Goal: Task Accomplishment & Management: Manage account settings

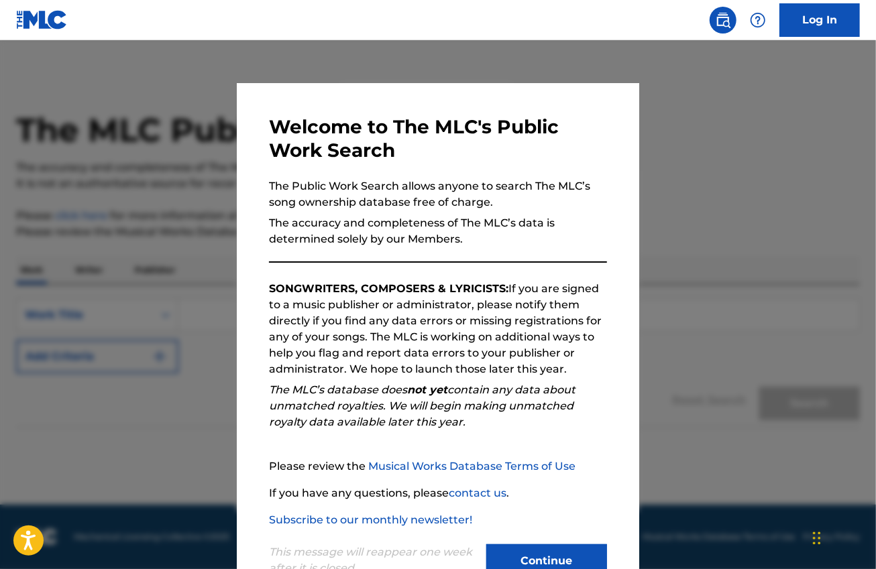
scroll to position [44, 0]
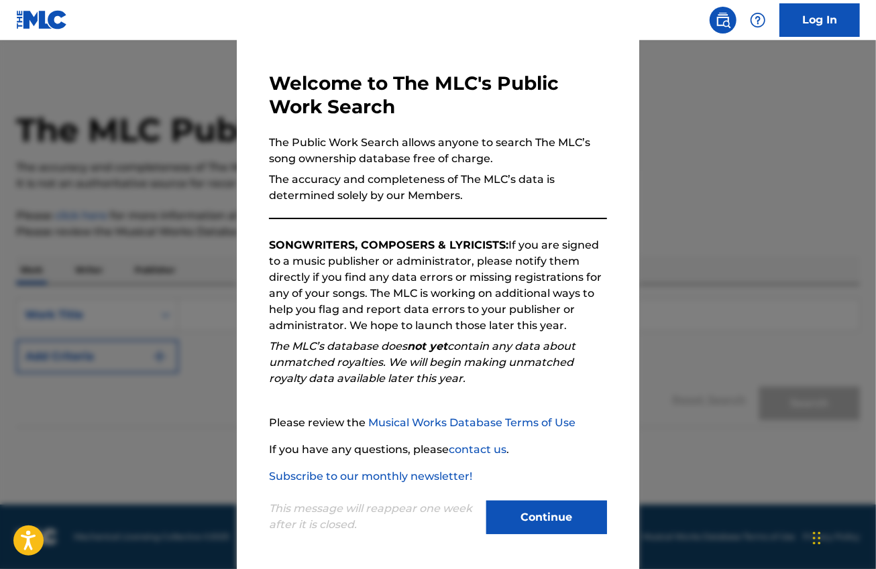
click at [511, 522] on button "Continue" at bounding box center [546, 518] width 121 height 34
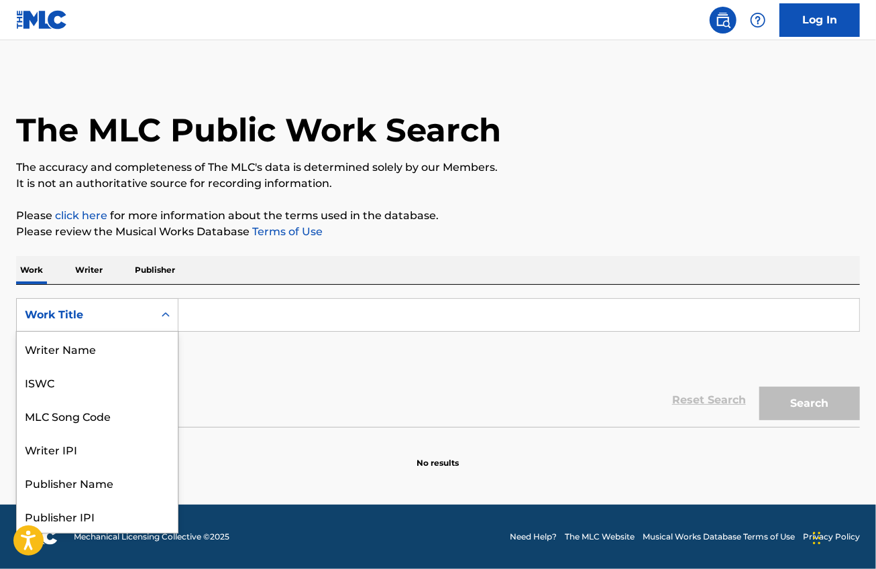
click at [133, 309] on div "Work Title" at bounding box center [85, 315] width 121 height 16
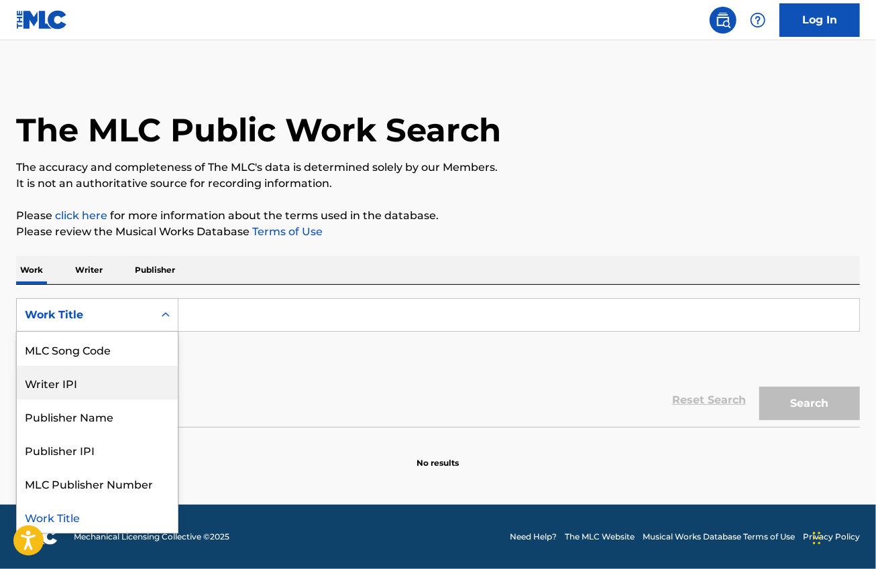
click at [119, 377] on div "Writer IPI" at bounding box center [97, 383] width 161 height 34
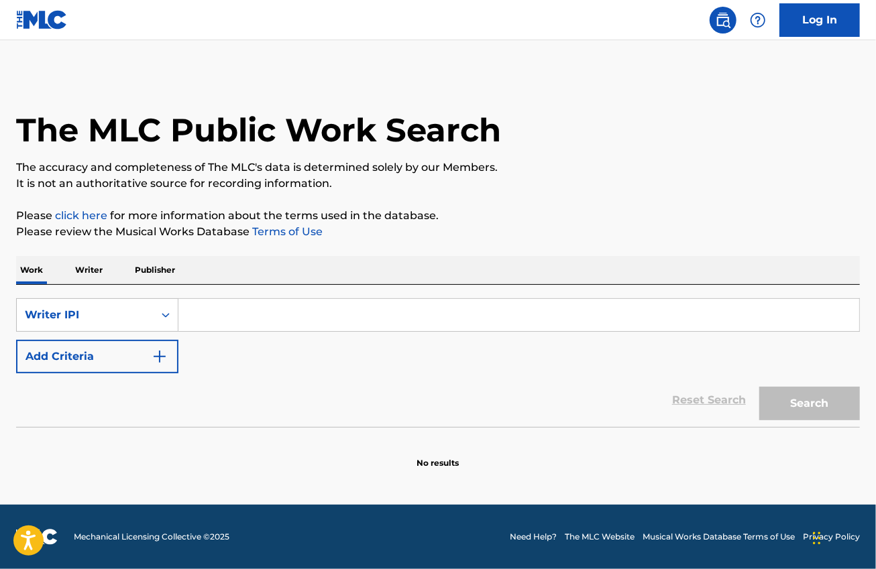
click at [245, 314] on input "Search Form" at bounding box center [518, 315] width 681 height 32
paste input "00025590685"
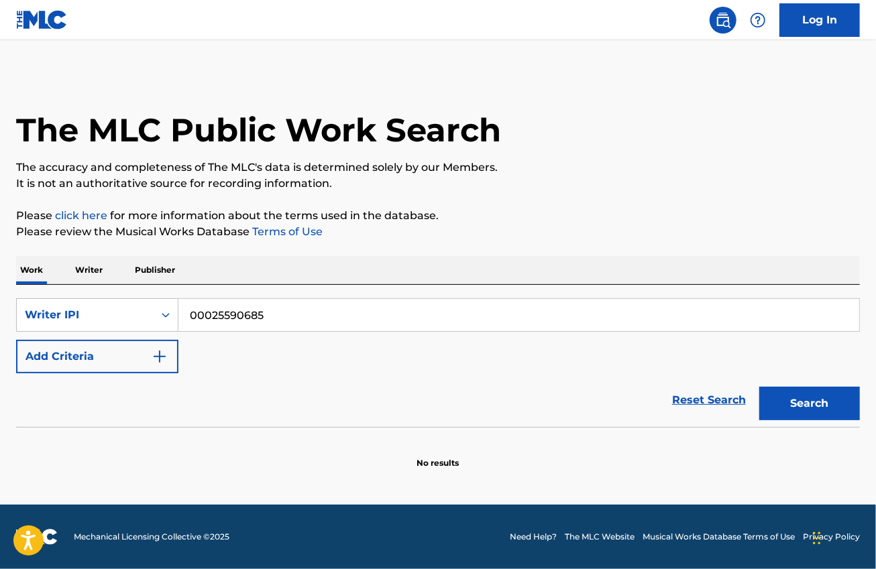
click at [796, 405] on button "Search" at bounding box center [809, 404] width 101 height 34
click at [211, 311] on input "00025590685" at bounding box center [518, 315] width 681 height 32
type input "25590685"
click at [803, 401] on button "Search" at bounding box center [809, 404] width 101 height 34
click at [77, 270] on p "Writer" at bounding box center [89, 270] width 36 height 28
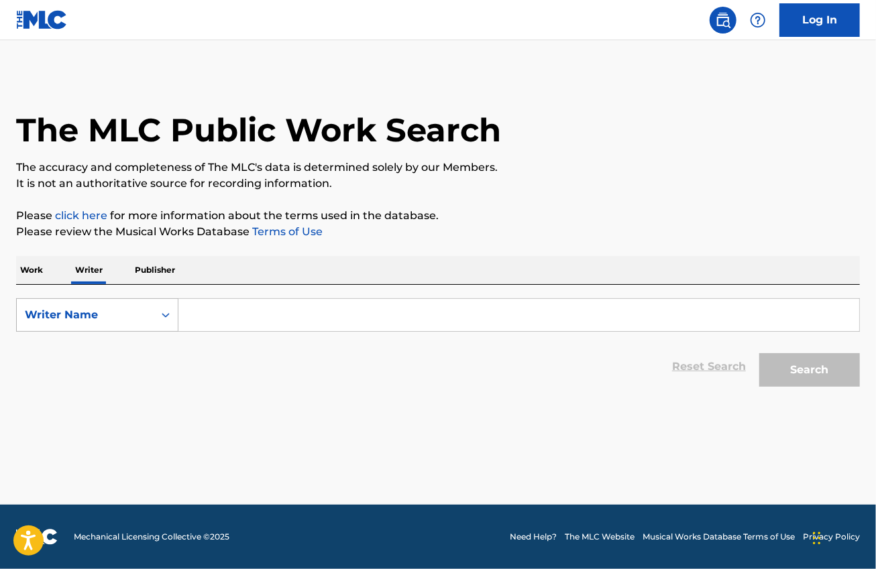
click at [125, 303] on div "Writer Name" at bounding box center [85, 314] width 137 height 25
click at [112, 349] on div "Writer IPI" at bounding box center [97, 349] width 161 height 34
click at [211, 312] on input "Search Form" at bounding box center [518, 315] width 681 height 32
paste input "00025590685"
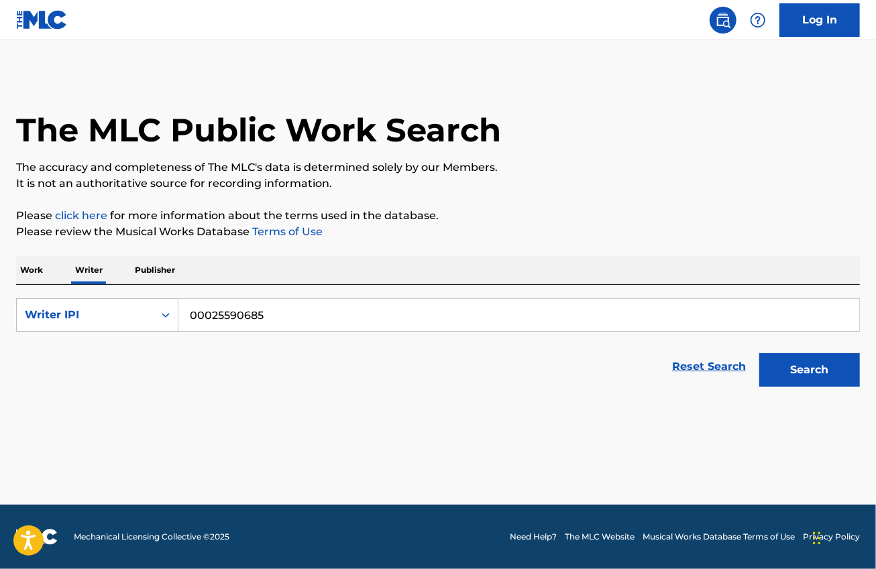
type input "00025590685"
click at [789, 371] on button "Search" at bounding box center [809, 370] width 101 height 34
click at [803, 18] on link "Log In" at bounding box center [819, 20] width 80 height 34
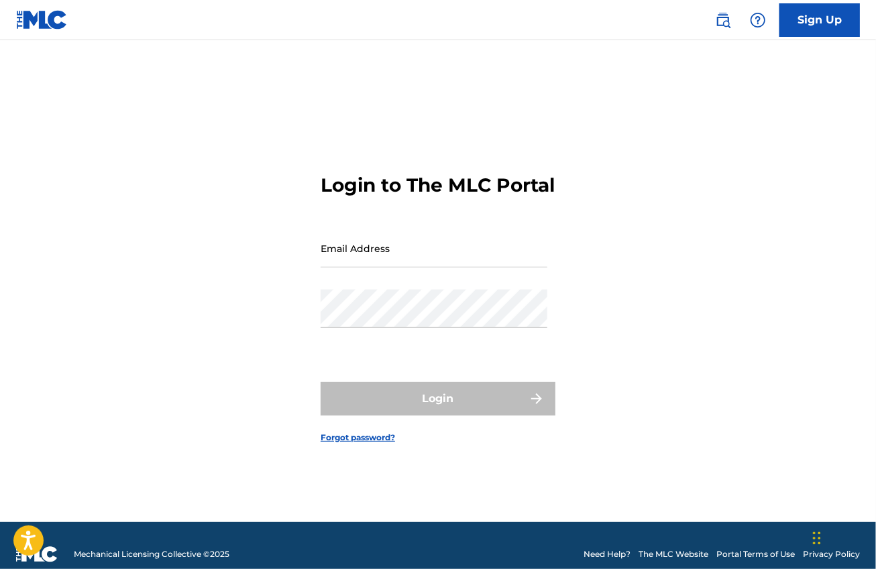
click at [449, 268] on input "Email Address" at bounding box center [434, 248] width 227 height 38
type input "[EMAIL_ADDRESS][DOMAIN_NAME]"
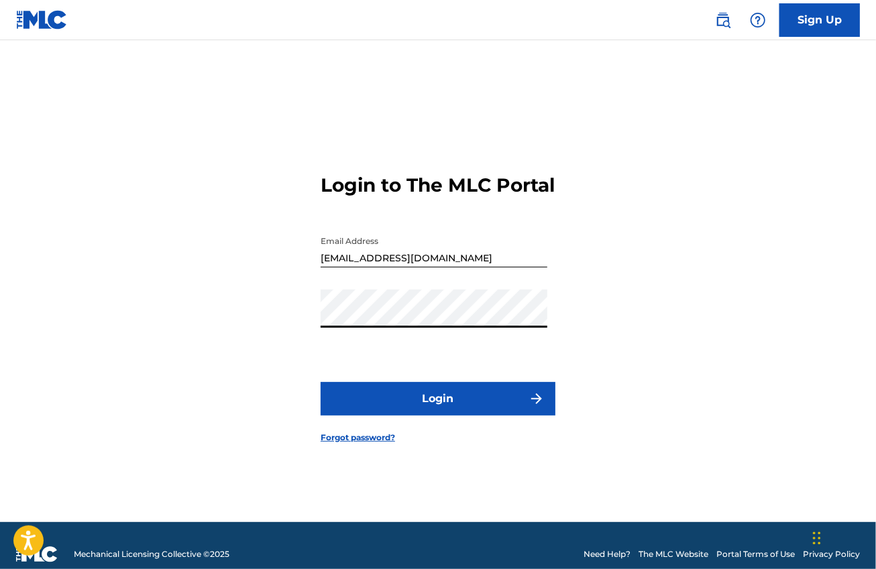
click at [404, 416] on button "Login" at bounding box center [438, 399] width 235 height 34
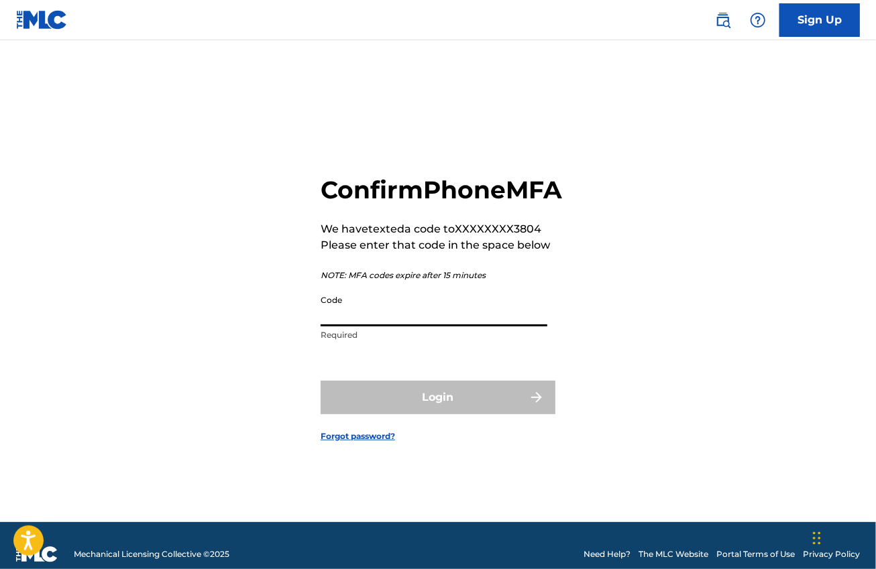
click at [389, 327] on input "Code" at bounding box center [434, 307] width 227 height 38
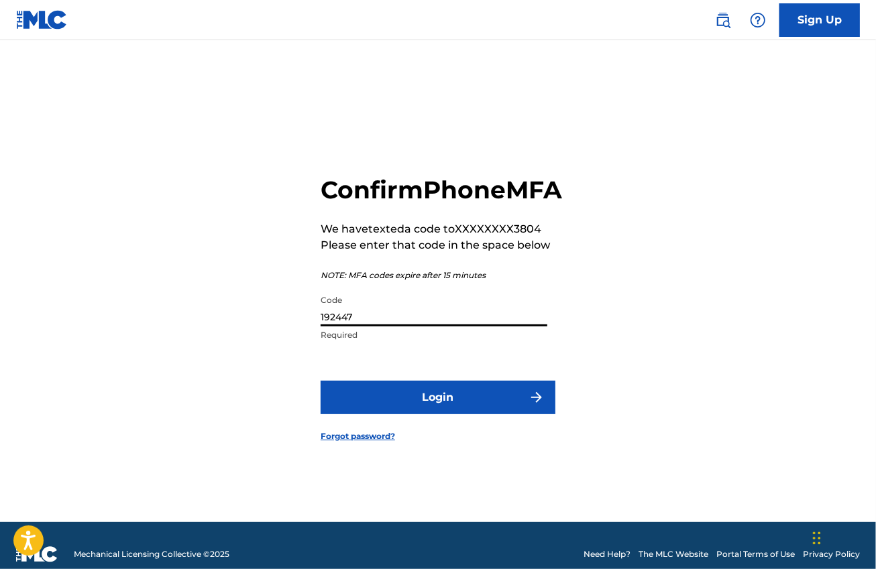
type input "192447"
click at [429, 414] on button "Login" at bounding box center [438, 398] width 235 height 34
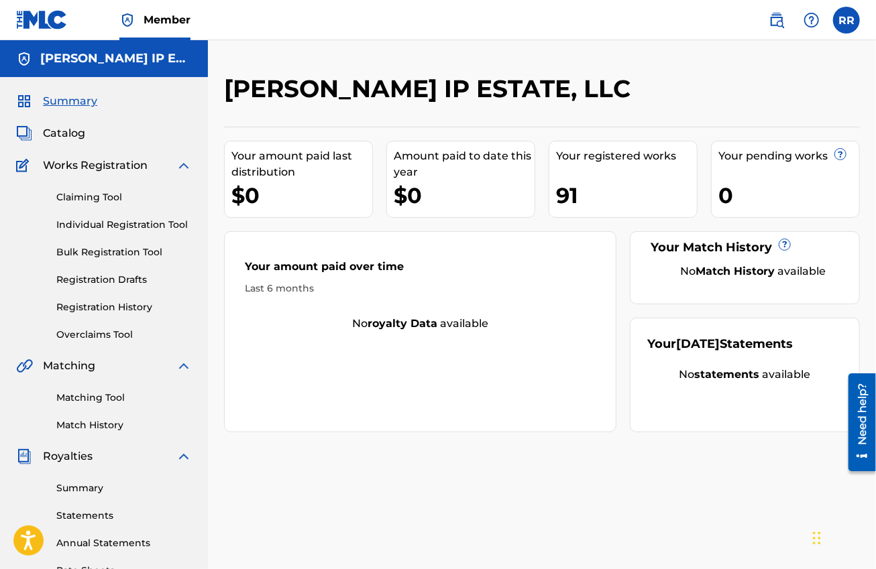
click at [64, 135] on span "Catalog" at bounding box center [64, 133] width 42 height 16
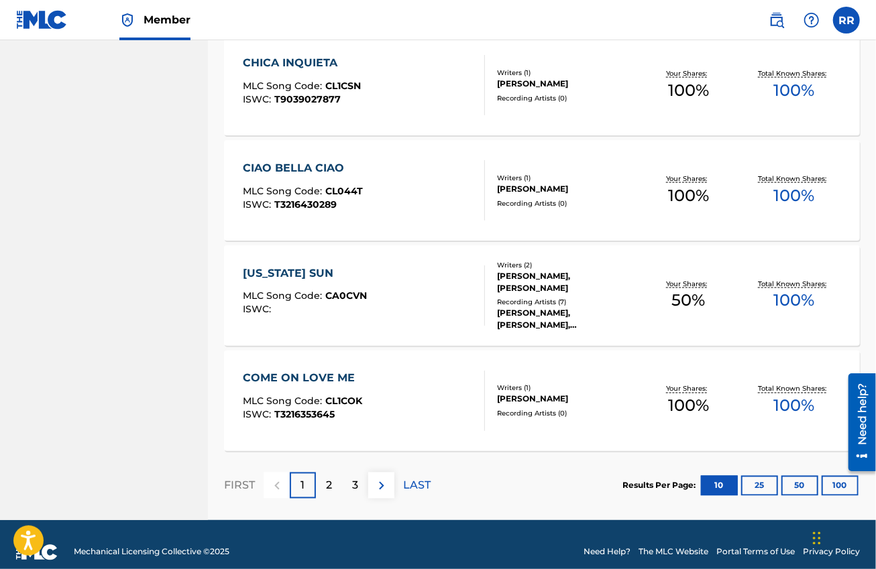
scroll to position [965, 0]
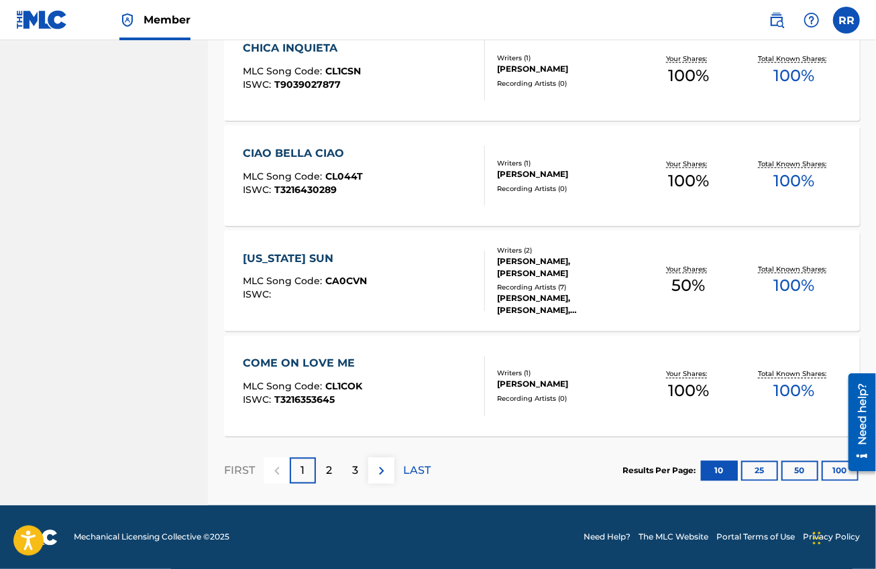
click at [836, 473] on button "100" at bounding box center [839, 471] width 37 height 20
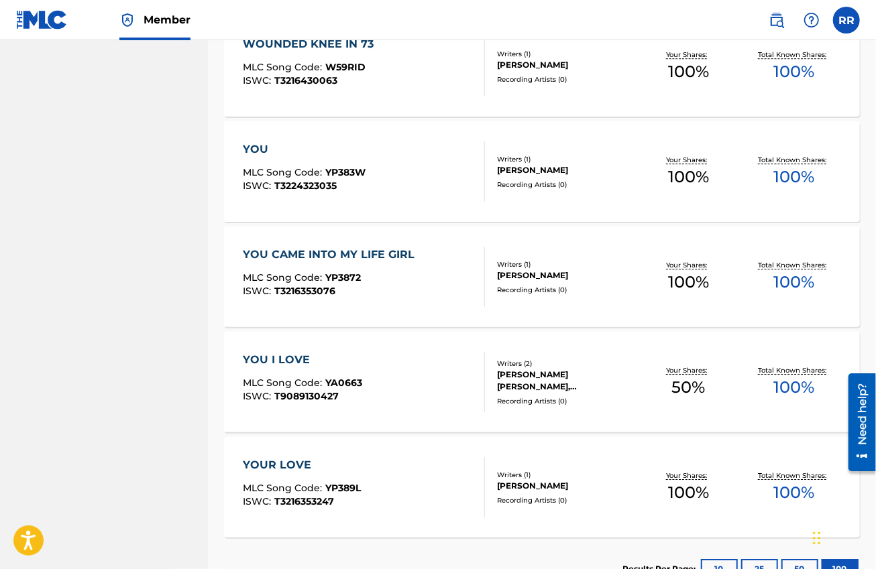
scroll to position [9486, 0]
